Goal: Communication & Community: Answer question/provide support

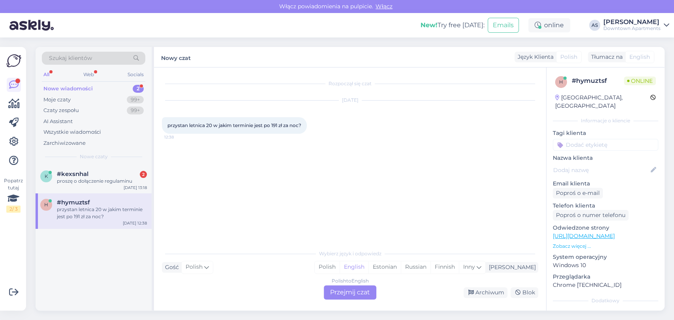
click at [88, 201] on span "#hymuztsf" at bounding box center [73, 202] width 33 height 7
click at [113, 156] on div "Nowe czaty" at bounding box center [93, 156] width 103 height 7
click at [99, 182] on div "proszę o dołączenie regulaminu" at bounding box center [102, 181] width 90 height 7
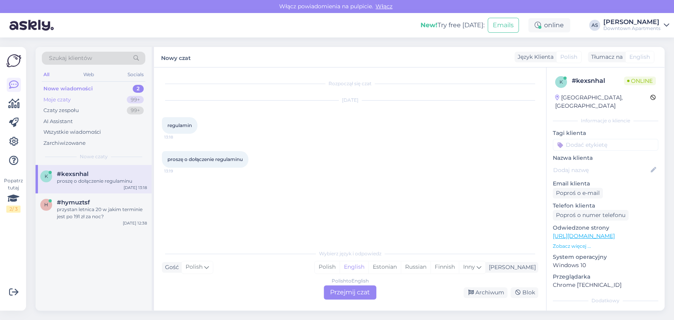
click at [94, 94] on div "Moje czaty 99+" at bounding box center [93, 99] width 103 height 11
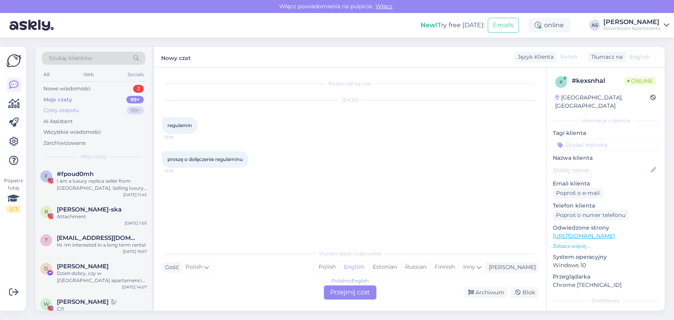
click at [97, 111] on div "Czaty zespołu 99+" at bounding box center [93, 110] width 103 height 11
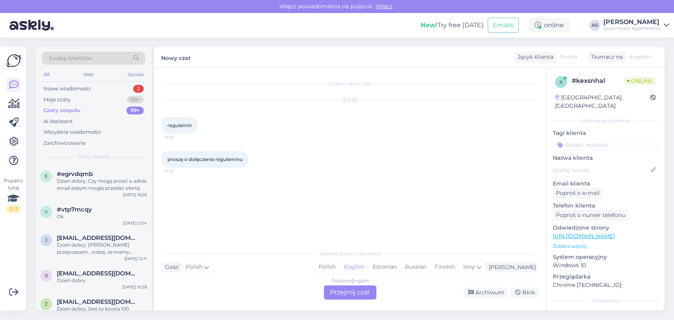
click at [420, 185] on div "Rozpoczął się czat [DATE] regulamin 13:18 proszę o dołączenie regulaminu 13:19" at bounding box center [353, 156] width 383 height 163
click at [111, 101] on div "Moje czaty 99+" at bounding box center [93, 99] width 103 height 11
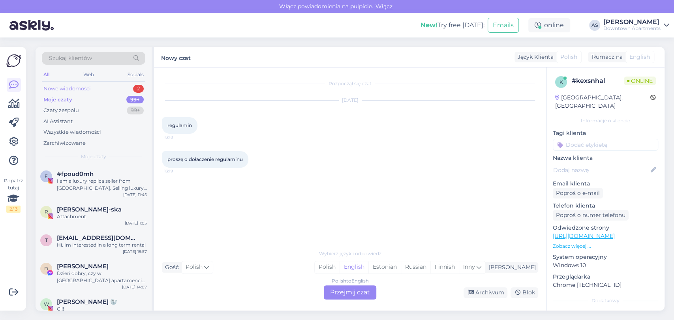
click at [98, 87] on div "Nowe wiadomości 2" at bounding box center [93, 88] width 103 height 11
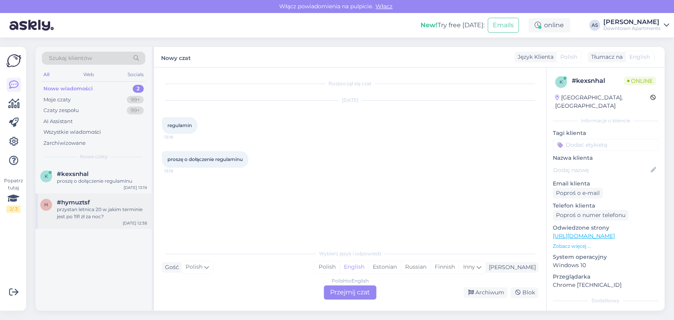
click at [64, 200] on span "#hymuztsf" at bounding box center [73, 202] width 33 height 7
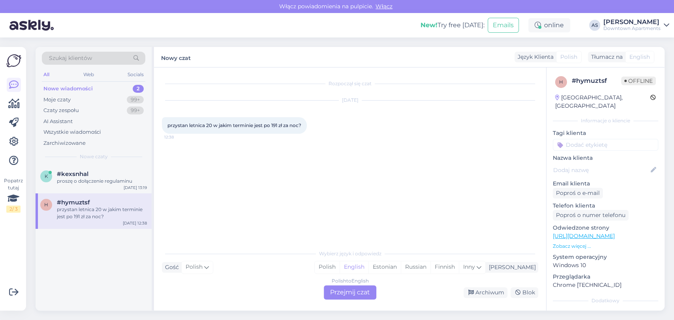
click at [348, 293] on div "Polish to English Przejmij czat" at bounding box center [350, 293] width 53 height 14
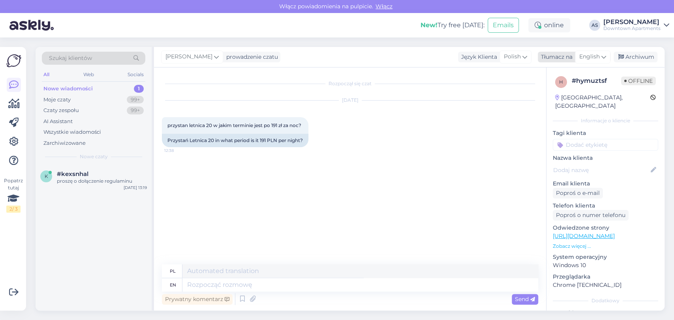
click at [587, 54] on span "English" at bounding box center [589, 57] width 21 height 9
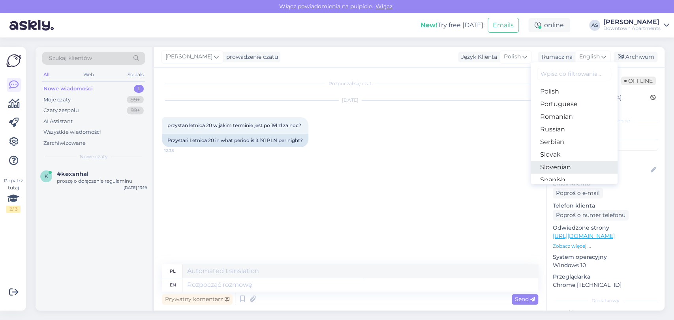
scroll to position [263, 0]
click at [569, 107] on link "Polish" at bounding box center [574, 107] width 87 height 13
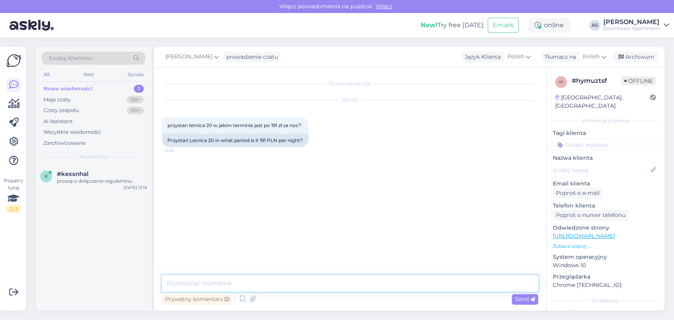
click at [405, 287] on textarea at bounding box center [350, 283] width 376 height 17
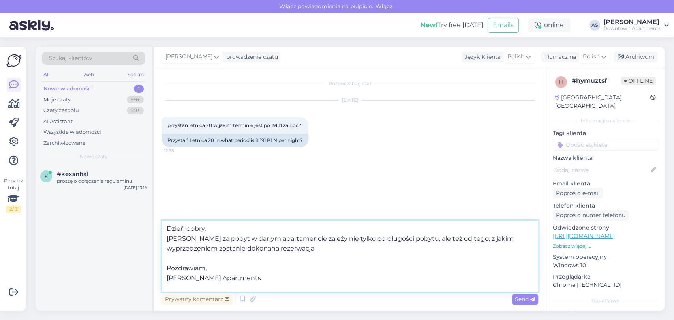
type textarea "Dzień dobry, [PERSON_NAME] za pobyt w danym apartamencie zależy nie tylko od dł…"
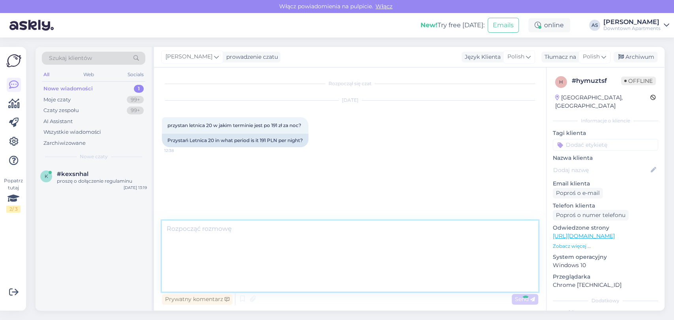
scroll to position [0, 0]
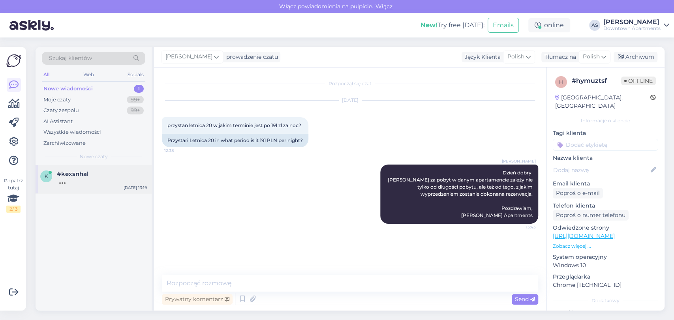
click at [107, 170] on div "k #kexsnhal [DATE] 13:19" at bounding box center [94, 179] width 116 height 28
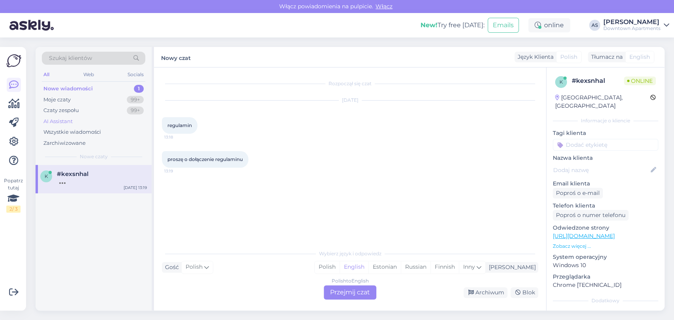
click at [82, 121] on div "AI Assistant" at bounding box center [93, 121] width 103 height 11
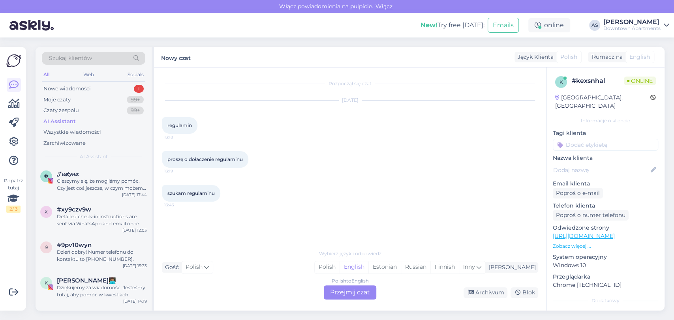
click at [87, 83] on div "Szukaj klientów All Web Socials Nowe wiadomości 1 Moje czaty 99+ Czaty zespołu …" at bounding box center [94, 106] width 116 height 118
click at [87, 86] on div "Nowe wiadomości" at bounding box center [66, 89] width 47 height 8
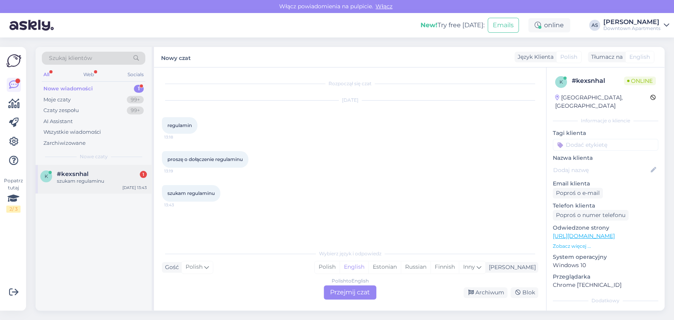
click at [76, 166] on div "k #kexsnhal 1 szukam regulaminu [DATE] 13:43" at bounding box center [94, 179] width 116 height 28
click at [337, 293] on div "Polish to English Przejmij czat" at bounding box center [350, 293] width 53 height 14
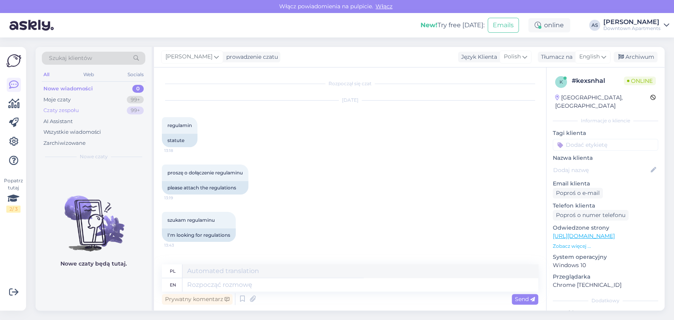
click at [118, 110] on div "Czaty zespołu 99+" at bounding box center [93, 110] width 103 height 11
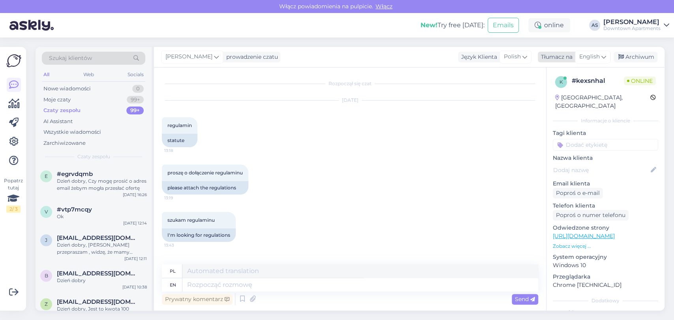
click at [582, 59] on span "English" at bounding box center [589, 57] width 21 height 9
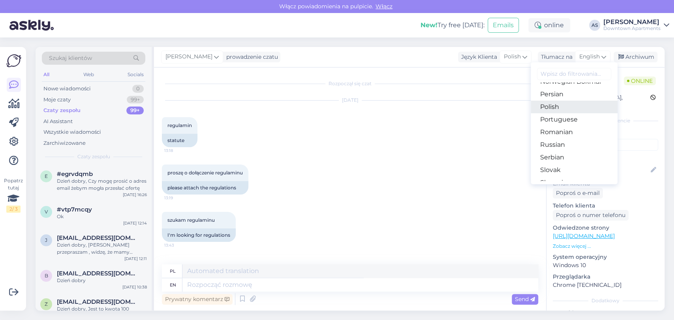
click at [577, 104] on link "Polish" at bounding box center [574, 107] width 87 height 13
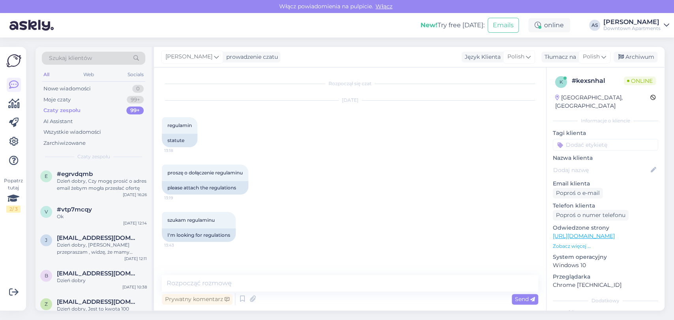
click at [315, 274] on div "Rozpoczął się czat [DATE] regulamin 13:18 statute proszę o dołączenie regulamin…" at bounding box center [350, 189] width 392 height 243
click at [258, 283] on textarea at bounding box center [350, 283] width 376 height 17
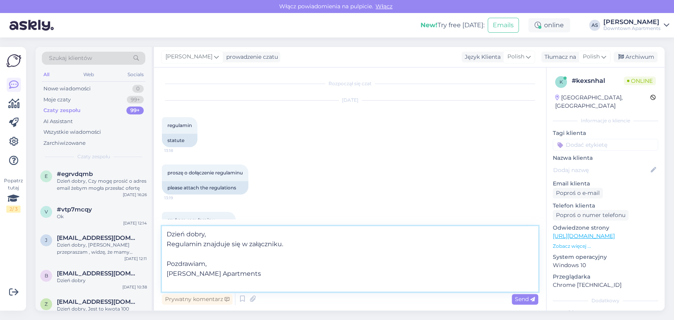
click at [205, 245] on textarea "Dzień dobry, Regulamin znajduje się w załączniku. Pozdrawiam, [PERSON_NAME] Apa…" at bounding box center [350, 259] width 376 height 66
click at [203, 243] on textarea "Dzień dobry, Regulamin znajduje się w załączniku. Pozdrawiam, [PERSON_NAME] Apa…" at bounding box center [350, 259] width 376 height 66
type textarea "Dzień dobry, Regulamin będzie można znaleźć w załączniku, który podeślę poniżej…"
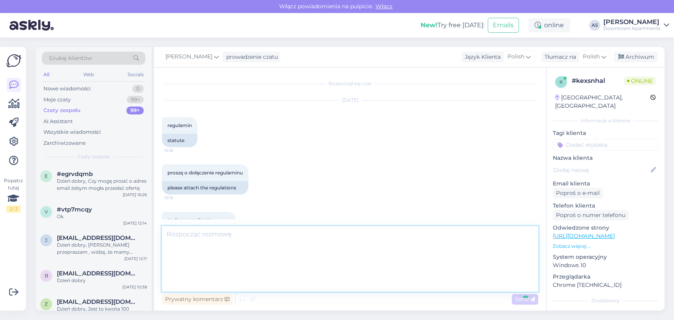
scroll to position [59, 0]
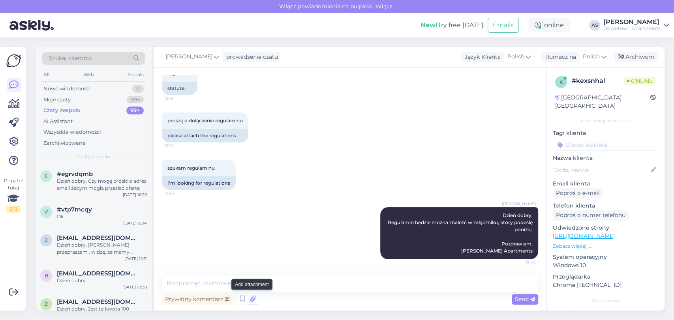
click at [253, 299] on icon at bounding box center [252, 299] width 11 height 12
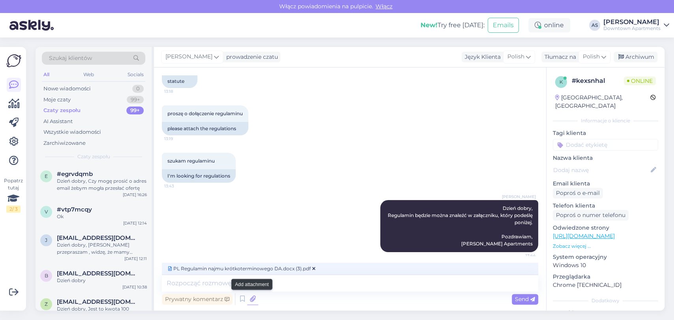
scroll to position [71, 0]
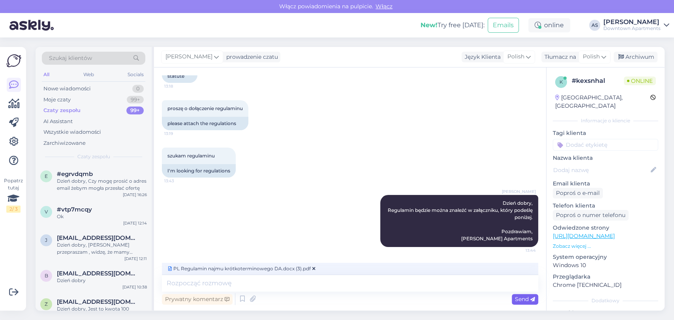
click at [530, 302] on span "Send" at bounding box center [525, 299] width 20 height 7
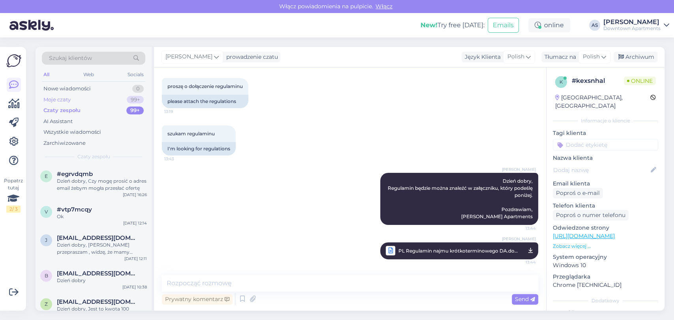
click at [92, 99] on div "Moje czaty 99+" at bounding box center [93, 99] width 103 height 11
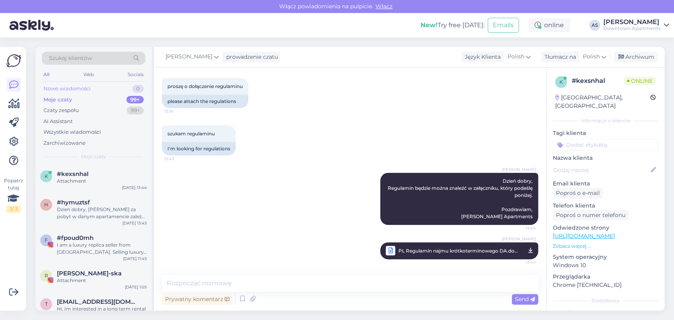
click at [93, 91] on div "Nowe wiadomości 0" at bounding box center [93, 88] width 103 height 11
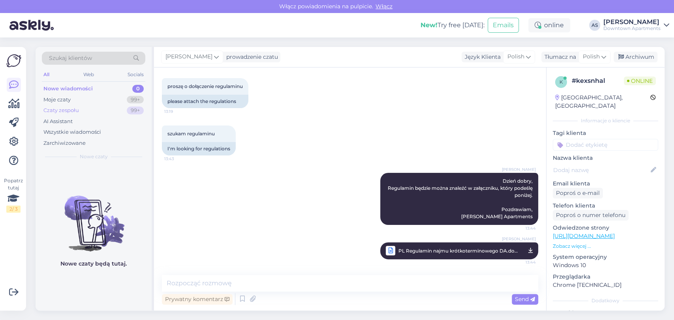
click at [111, 107] on div "Czaty zespołu 99+" at bounding box center [93, 110] width 103 height 11
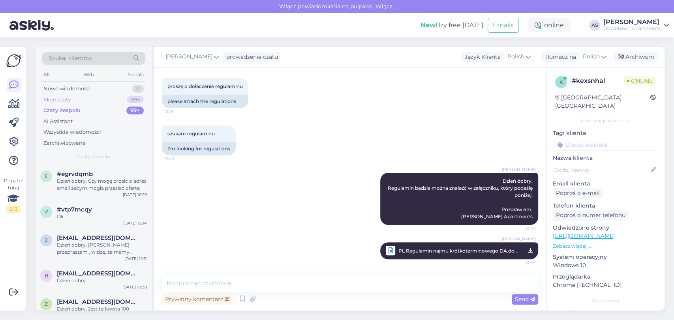
click at [109, 98] on div "Moje czaty 99+" at bounding box center [93, 99] width 103 height 11
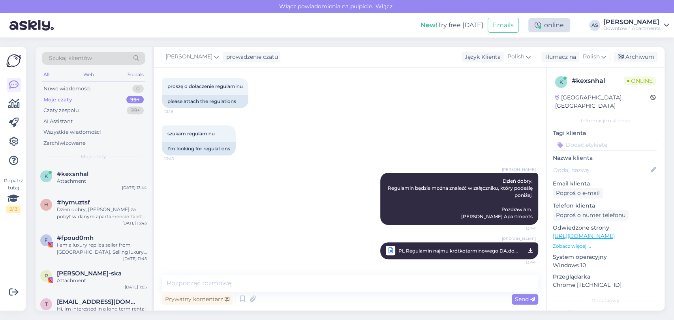
click at [539, 21] on div "online" at bounding box center [549, 25] width 42 height 14
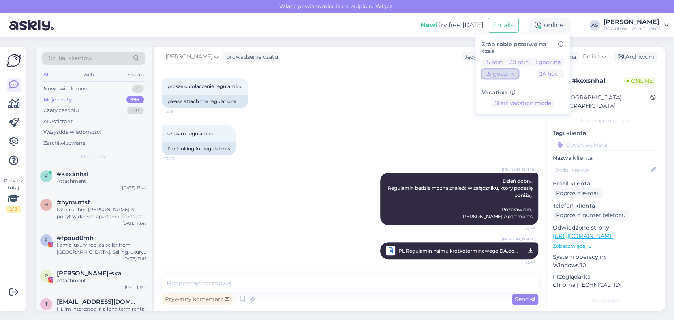
click at [496, 77] on button "1.5 godziny" at bounding box center [500, 74] width 36 height 9
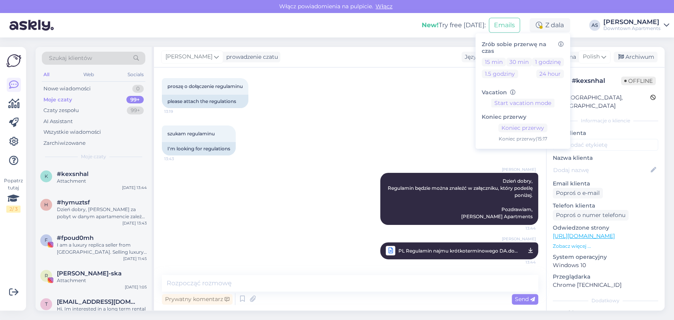
click at [31, 192] on div "Szukaj klientów All Web Socials Nowe wiadomości 0 Moje czaty 99+ Czaty zespołu …" at bounding box center [352, 179] width 643 height 283
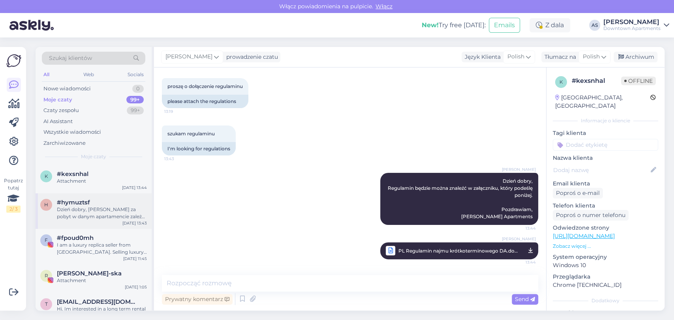
click at [67, 198] on div "h #hymuztsf Dzień dobry, [PERSON_NAME] za pobyt w danym apartamencie zależy nie…" at bounding box center [94, 212] width 116 height 36
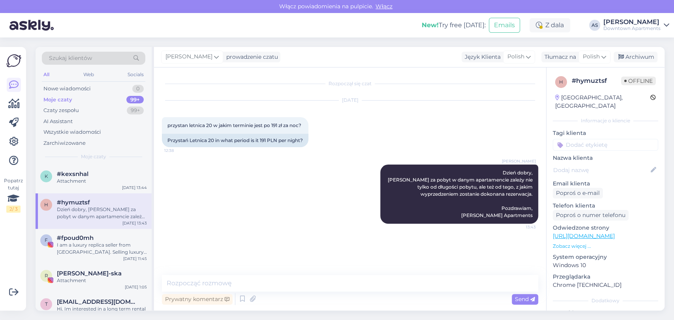
scroll to position [0, 0]
click at [109, 90] on div "Nowe wiadomości 0" at bounding box center [93, 88] width 103 height 11
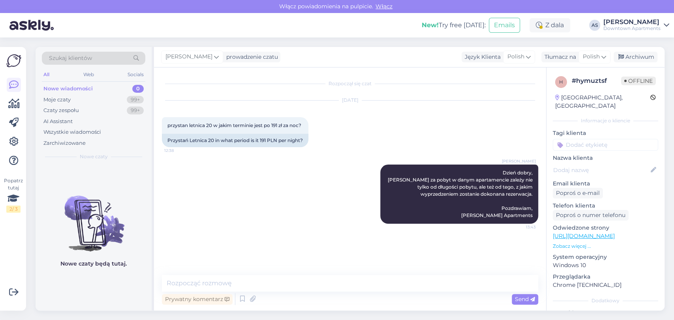
click at [108, 92] on div "Nowe wiadomości 0" at bounding box center [93, 88] width 103 height 11
click at [108, 97] on div "Moje czaty 99+" at bounding box center [93, 99] width 103 height 11
